Goal: Task Accomplishment & Management: Manage account settings

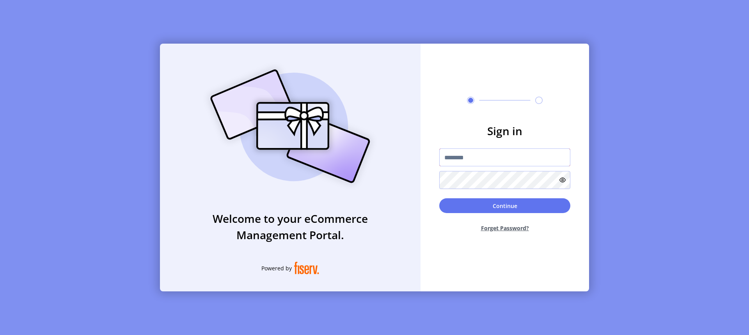
click at [448, 156] on input "text" at bounding box center [504, 158] width 131 height 18
type input "**********"
click at [464, 207] on button "Continue" at bounding box center [504, 205] width 131 height 15
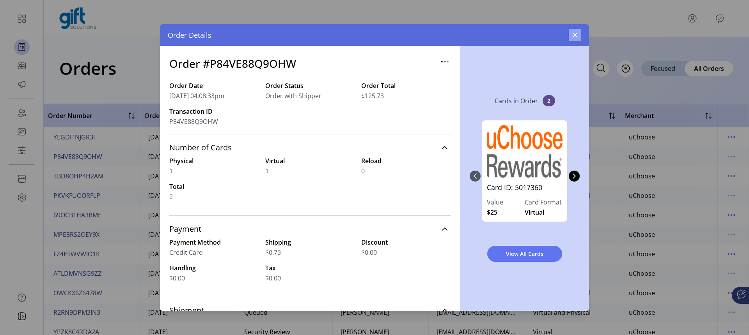
click at [575, 37] on icon "button" at bounding box center [575, 35] width 6 height 6
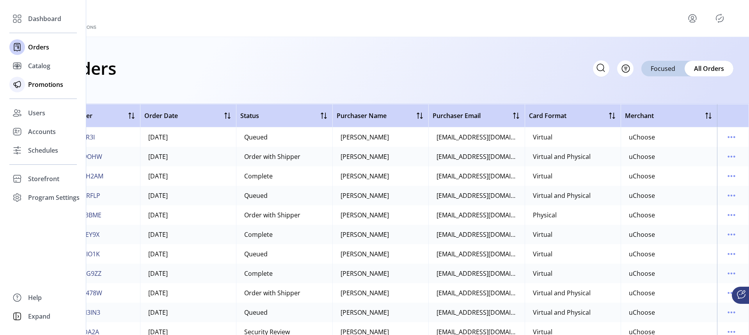
click at [41, 87] on span "Promotions" at bounding box center [45, 84] width 35 height 9
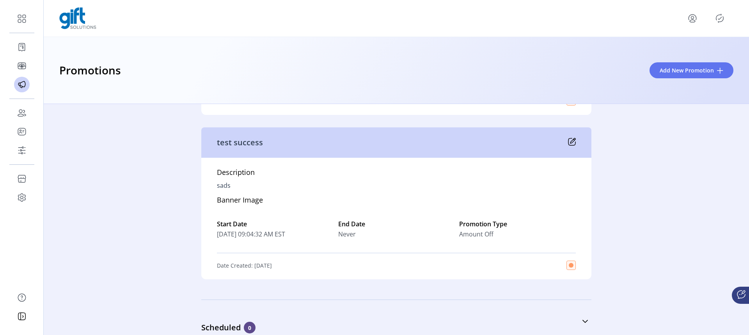
scroll to position [730, 0]
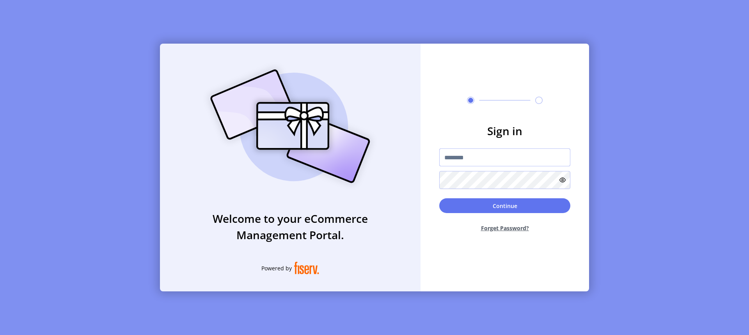
click at [488, 154] on input "text" at bounding box center [504, 158] width 131 height 18
type input "**********"
click at [535, 204] on button "Continue" at bounding box center [504, 205] width 131 height 15
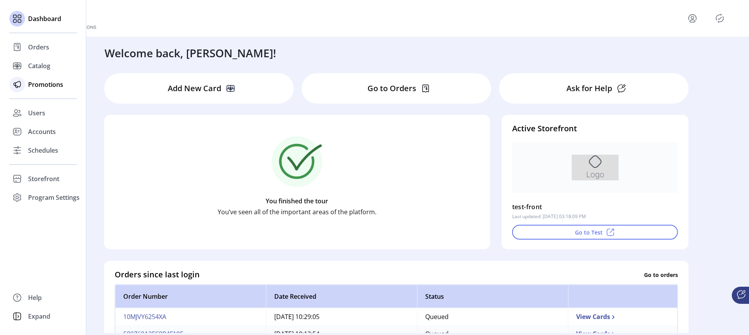
click at [37, 87] on span "Promotions" at bounding box center [45, 84] width 35 height 9
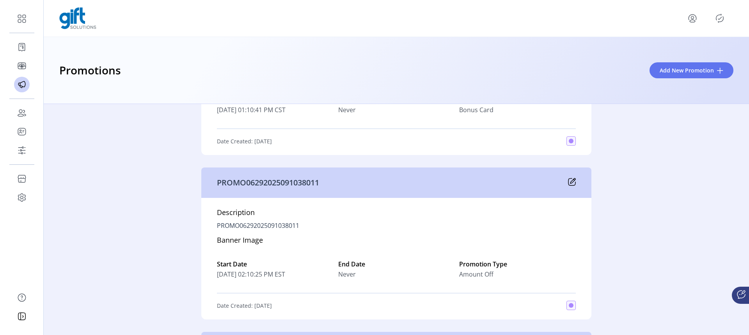
scroll to position [1327, 0]
